Goal: Information Seeking & Learning: Find specific fact

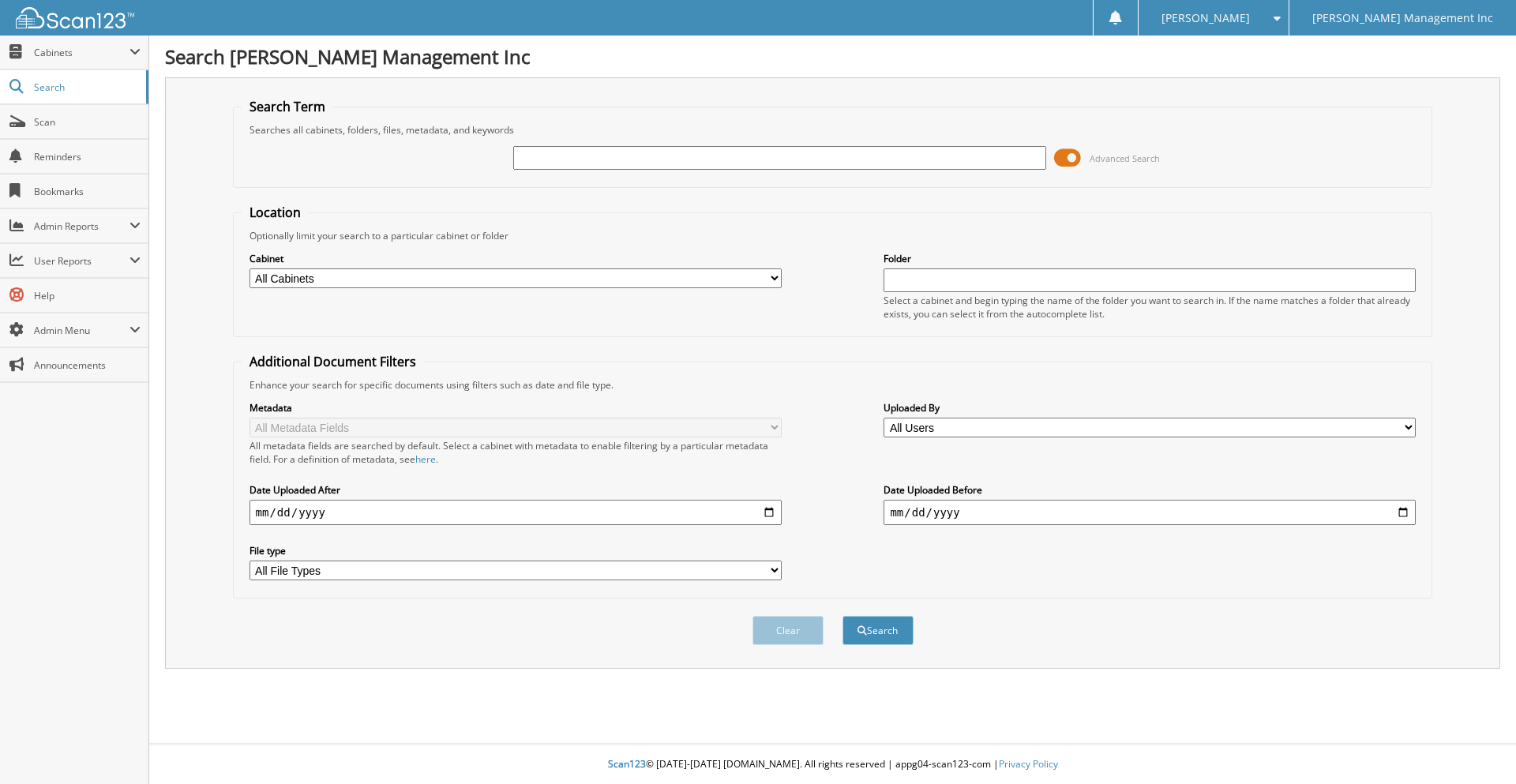
click at [554, 159] on input "text" at bounding box center [779, 158] width 532 height 24
type input "[PERSON_NAME]"
click at [879, 633] on button "Search" at bounding box center [879, 630] width 71 height 29
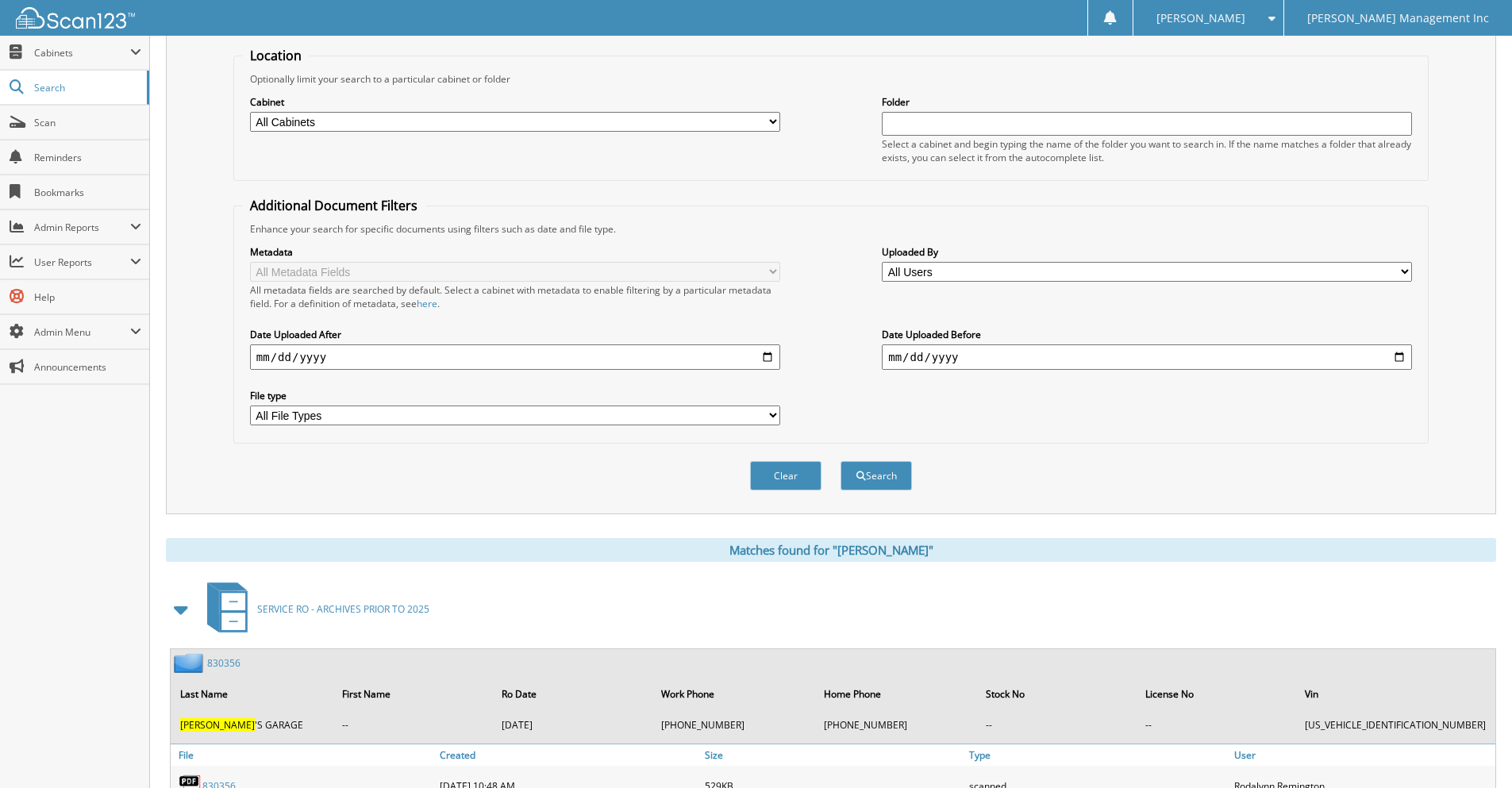
scroll to position [476, 0]
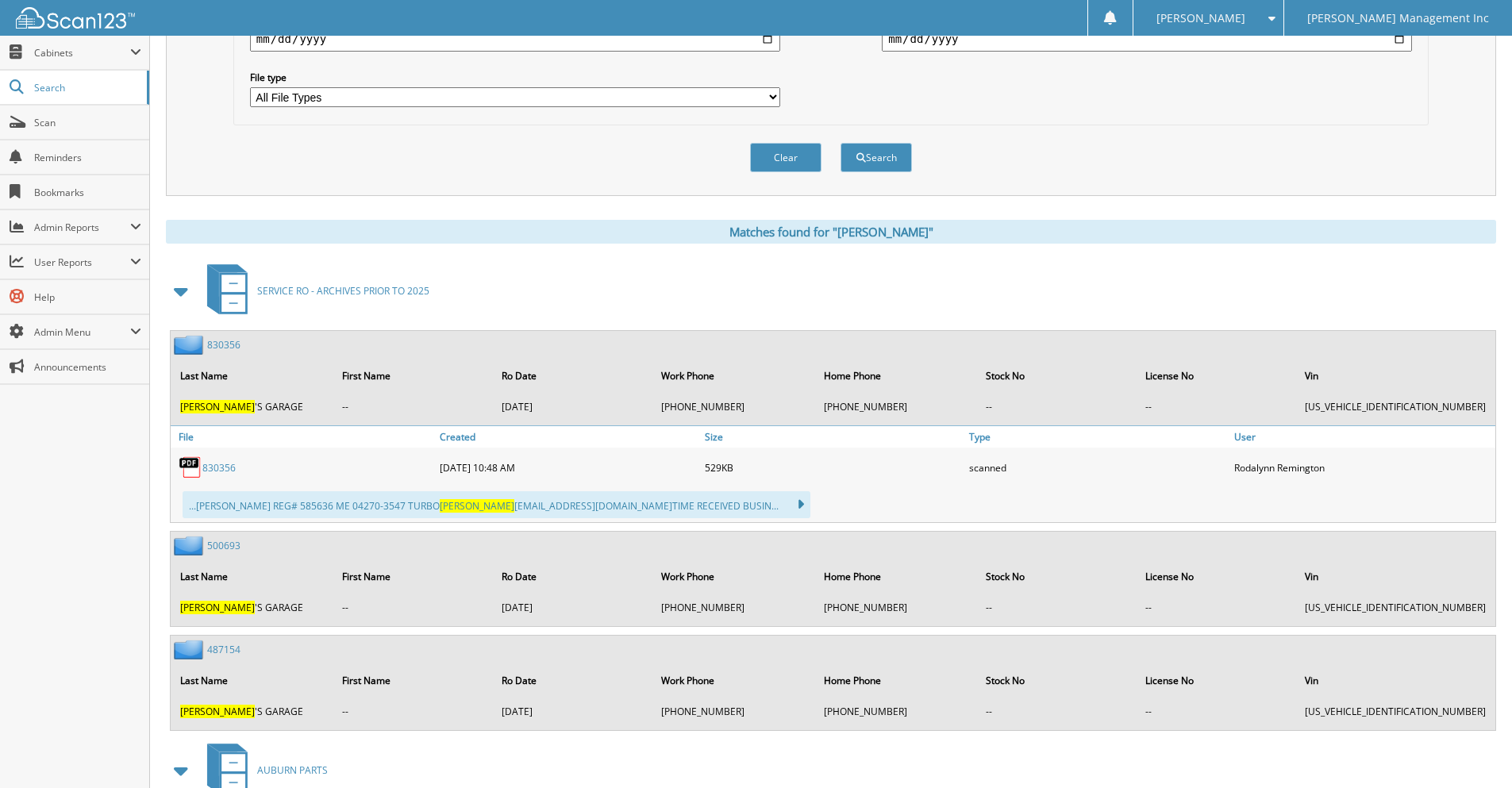
click at [230, 464] on link "830356" at bounding box center [219, 468] width 33 height 14
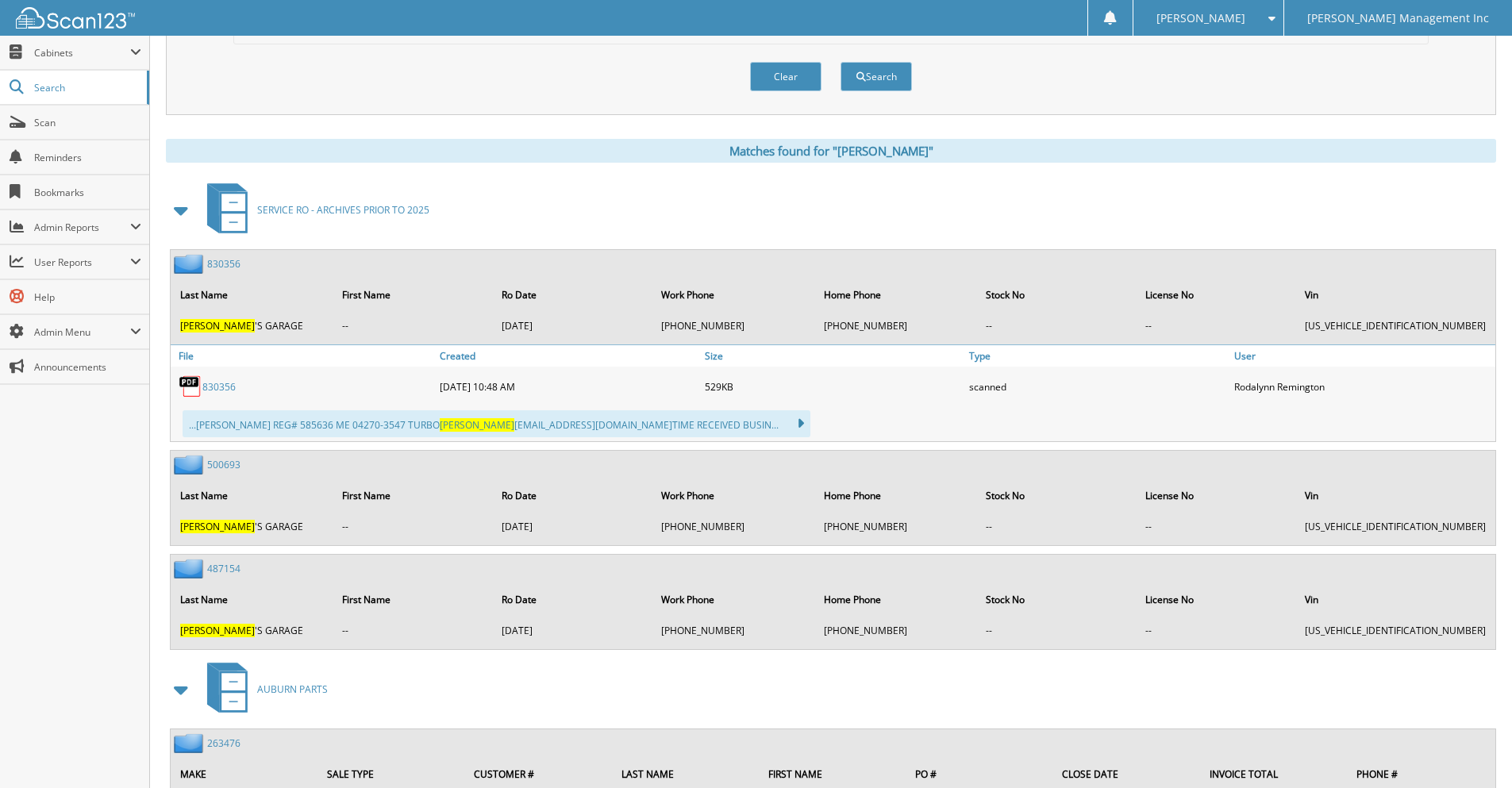
scroll to position [555, 0]
